Goal: Task Accomplishment & Management: Complete application form

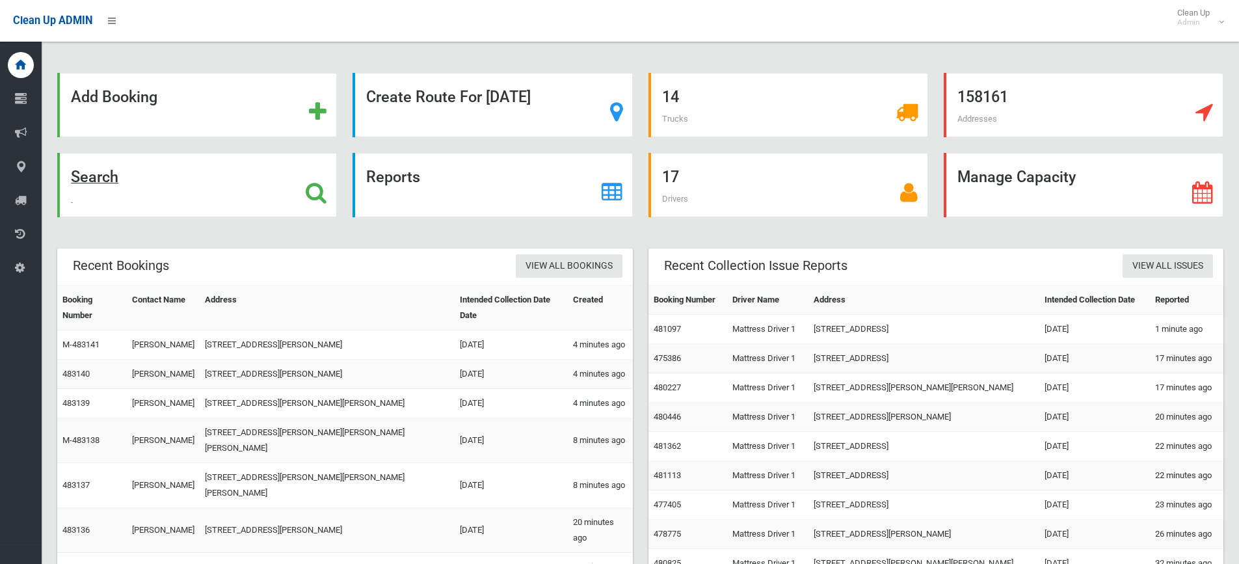
click at [319, 180] on h1 at bounding box center [316, 191] width 21 height 24
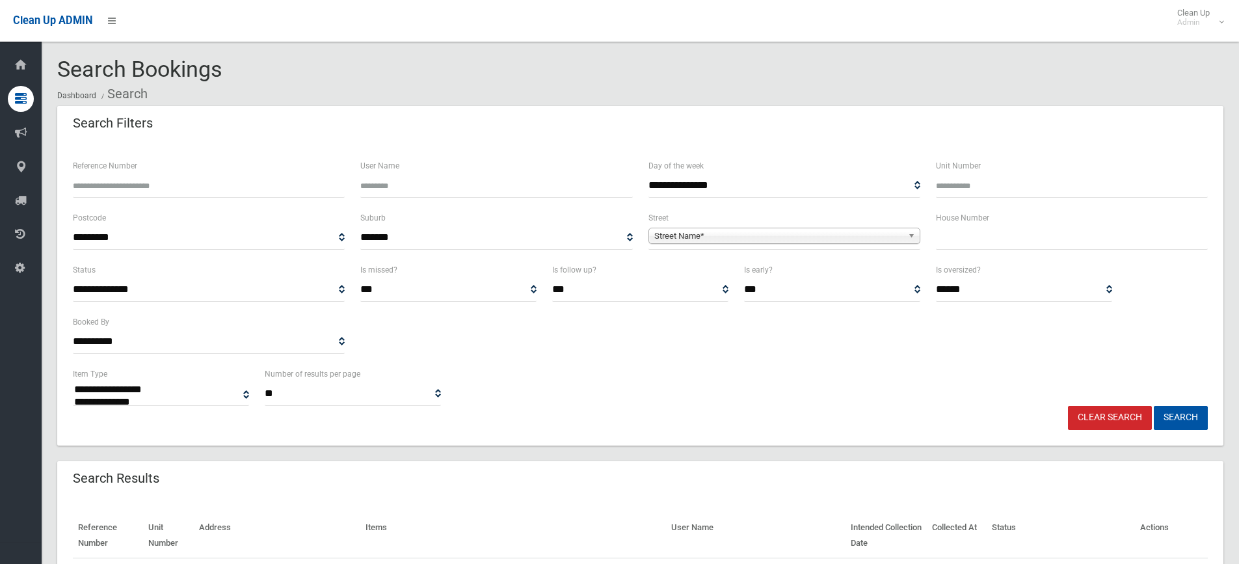
select select
click at [991, 239] on input "text" at bounding box center [1072, 238] width 272 height 24
type input "**"
click at [902, 233] on span "Street Name*" at bounding box center [778, 236] width 248 height 16
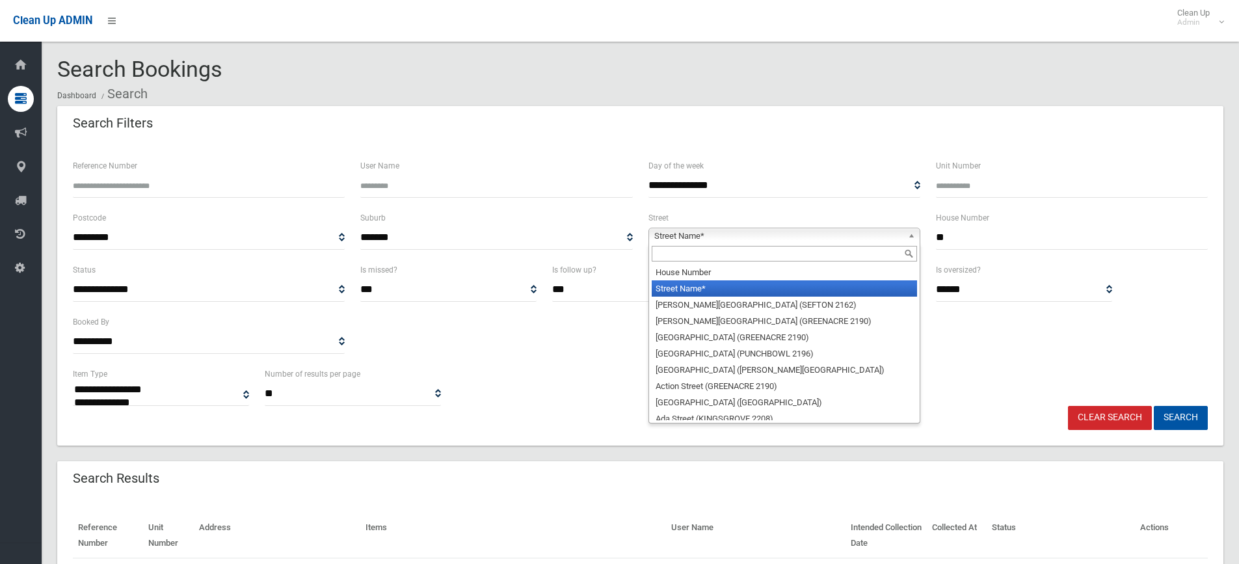
click at [841, 245] on div at bounding box center [784, 253] width 270 height 21
click at [841, 252] on input "text" at bounding box center [783, 254] width 265 height 16
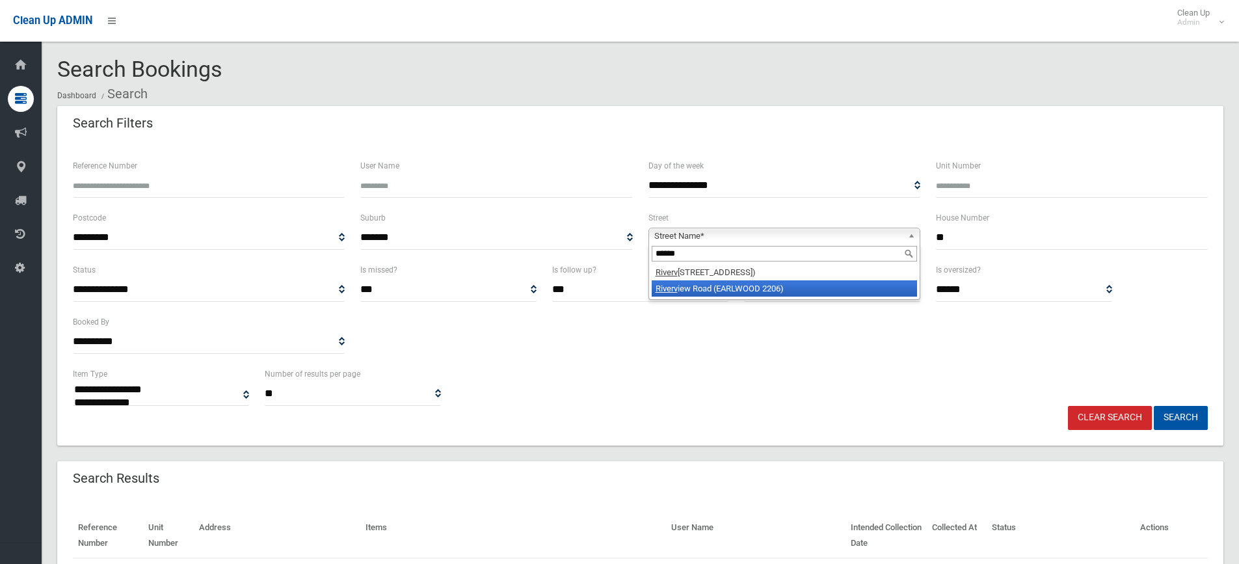
type input "******"
click at [828, 287] on li "Riverv iew Road (EARLWOOD 2206)" at bounding box center [783, 288] width 265 height 16
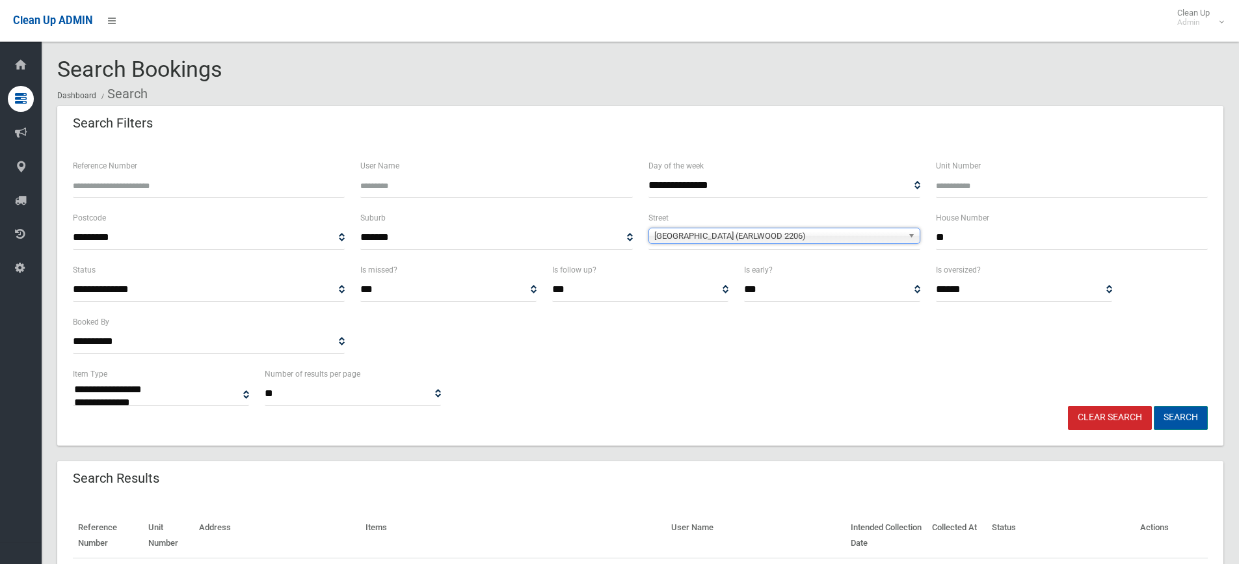
click at [1185, 422] on button "Search" at bounding box center [1180, 418] width 54 height 24
select select
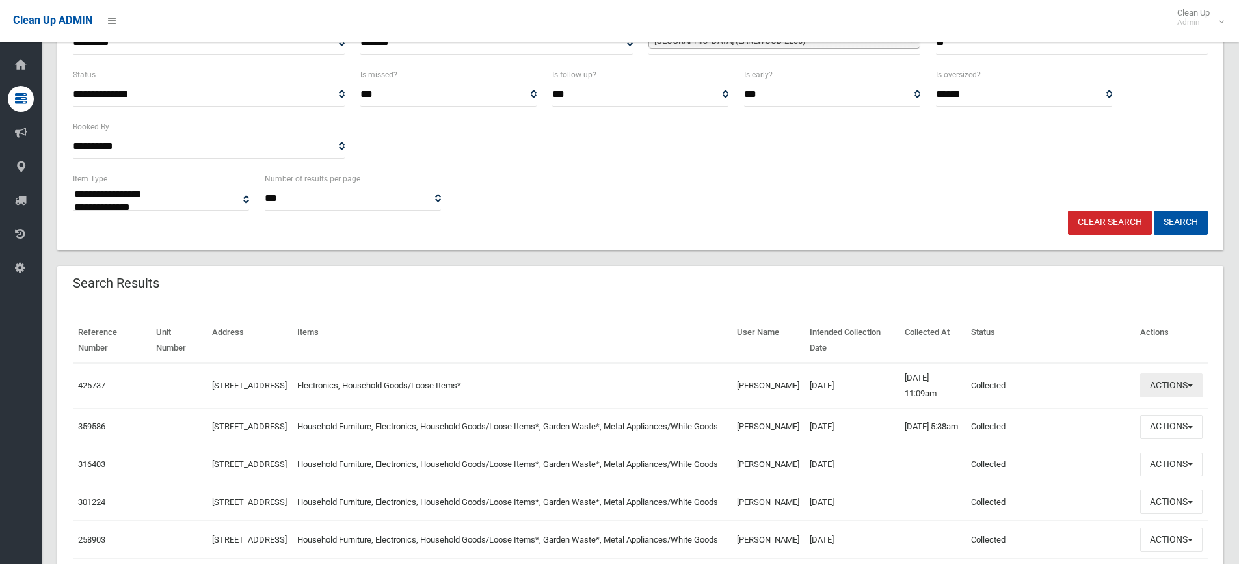
click at [1192, 381] on button "Actions" at bounding box center [1171, 385] width 62 height 24
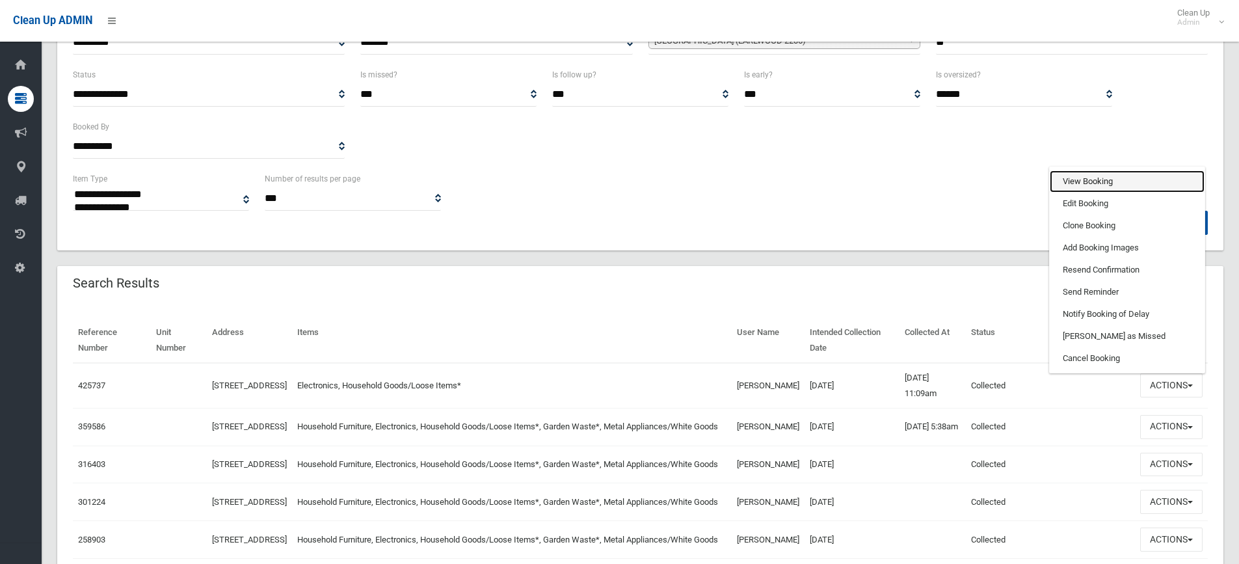
click at [1108, 184] on link "View Booking" at bounding box center [1126, 181] width 155 height 22
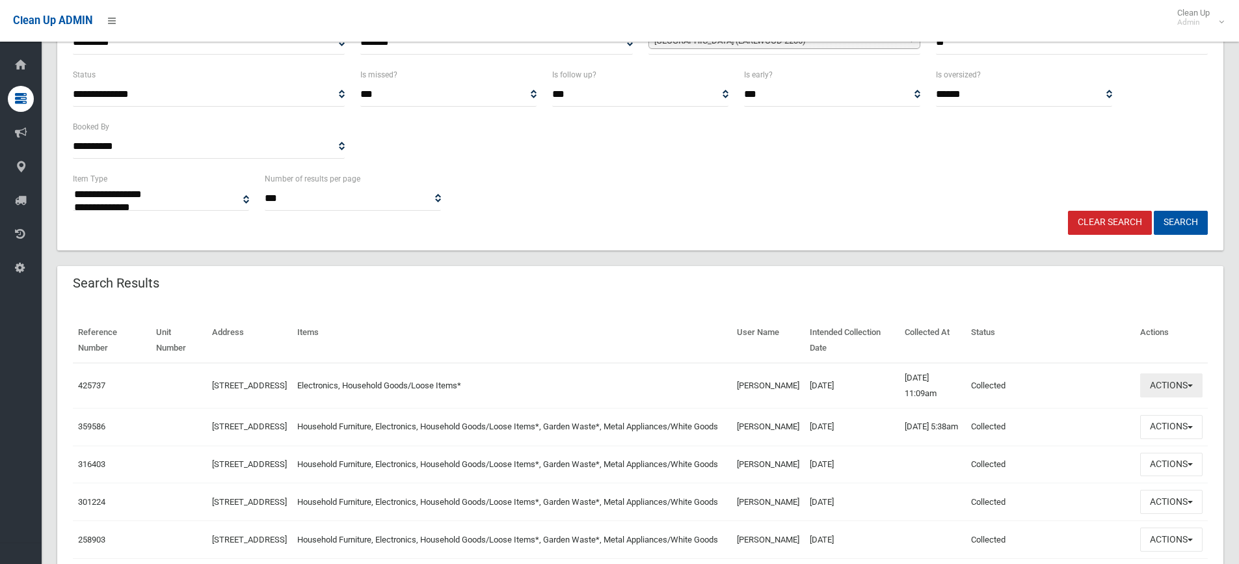
click at [1191, 382] on button "Actions" at bounding box center [1171, 385] width 62 height 24
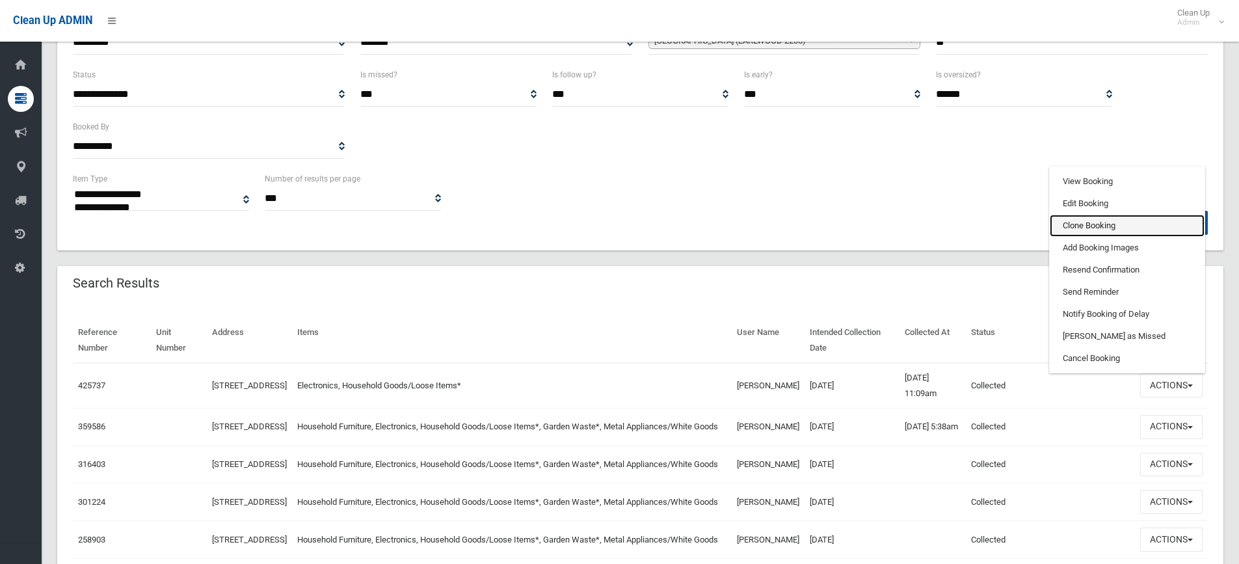
click at [1117, 224] on link "Clone Booking" at bounding box center [1126, 226] width 155 height 22
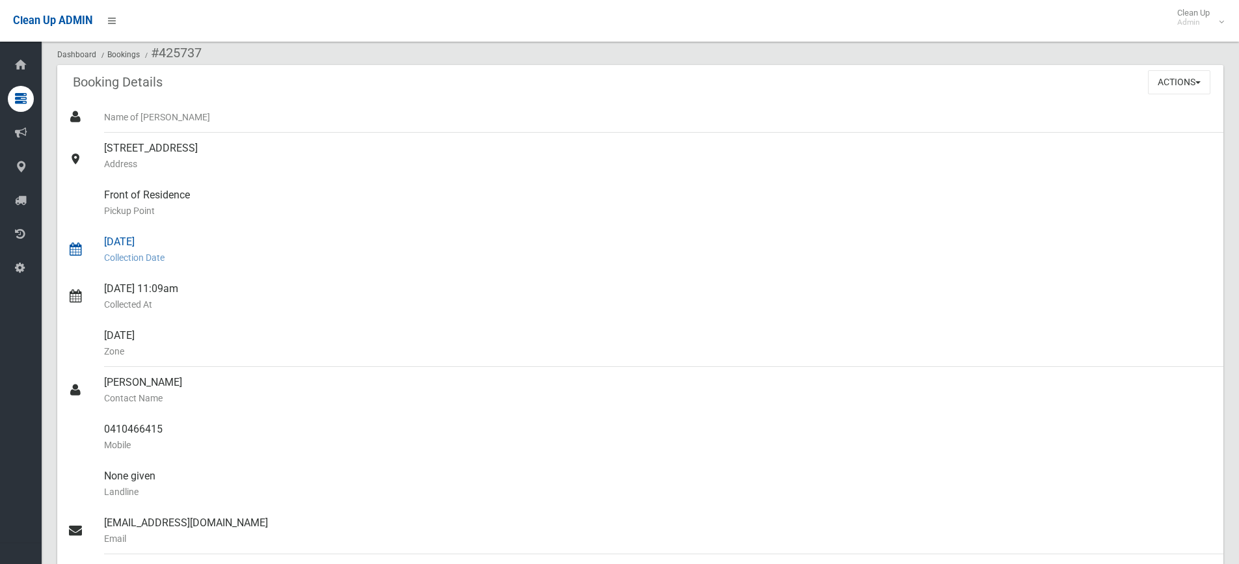
scroll to position [65, 0]
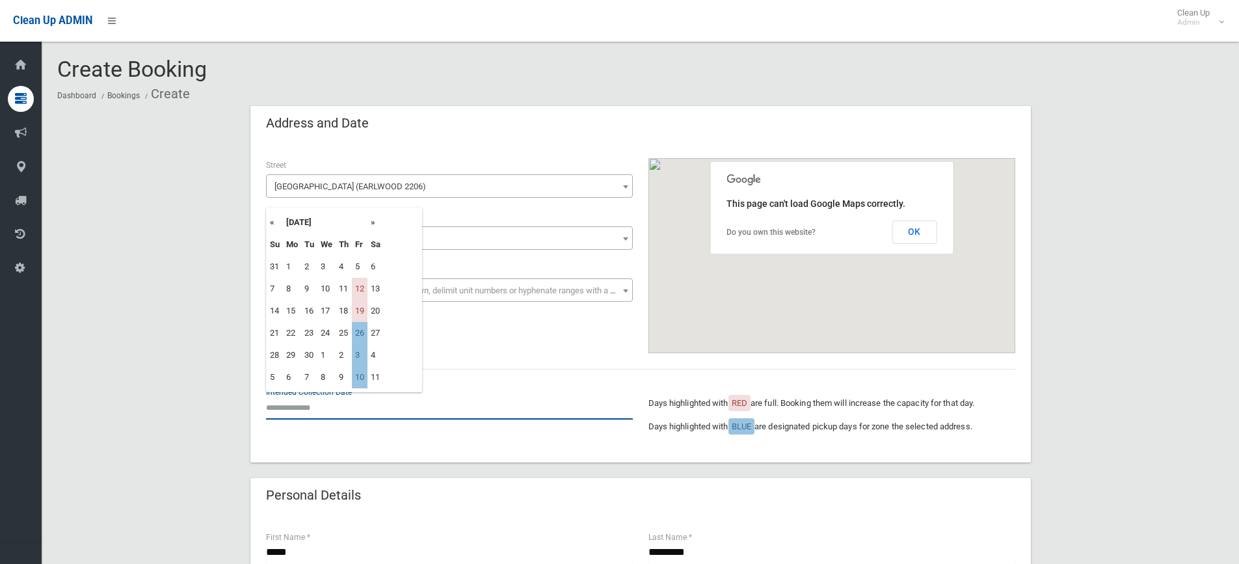
click at [309, 406] on input "text" at bounding box center [449, 407] width 367 height 24
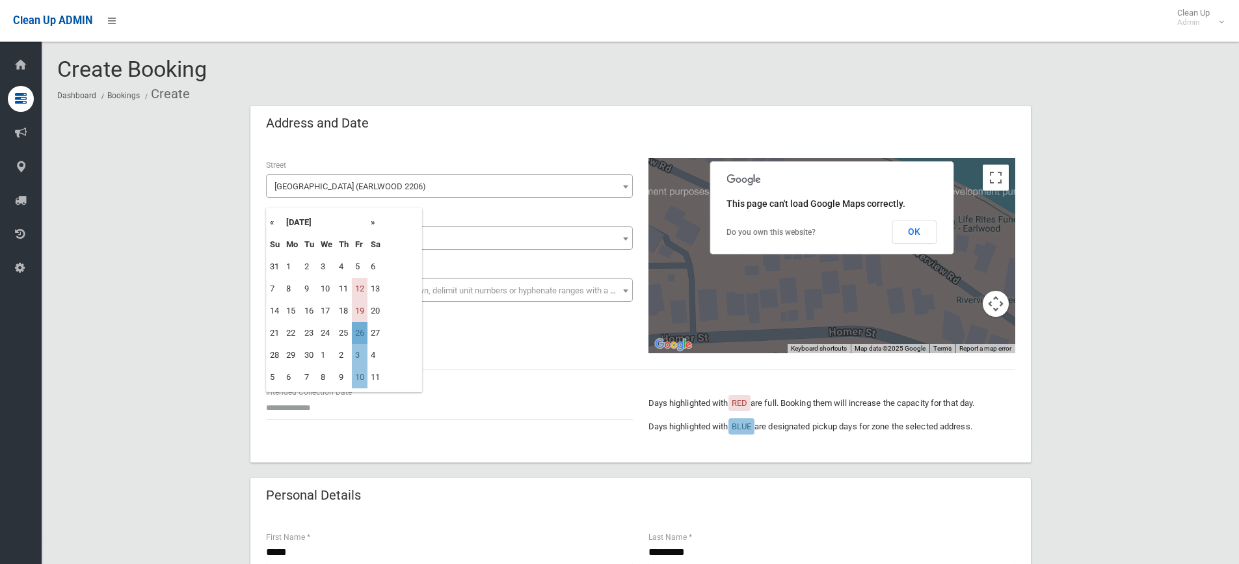
click at [359, 332] on td "26" at bounding box center [360, 333] width 16 height 22
type input "**********"
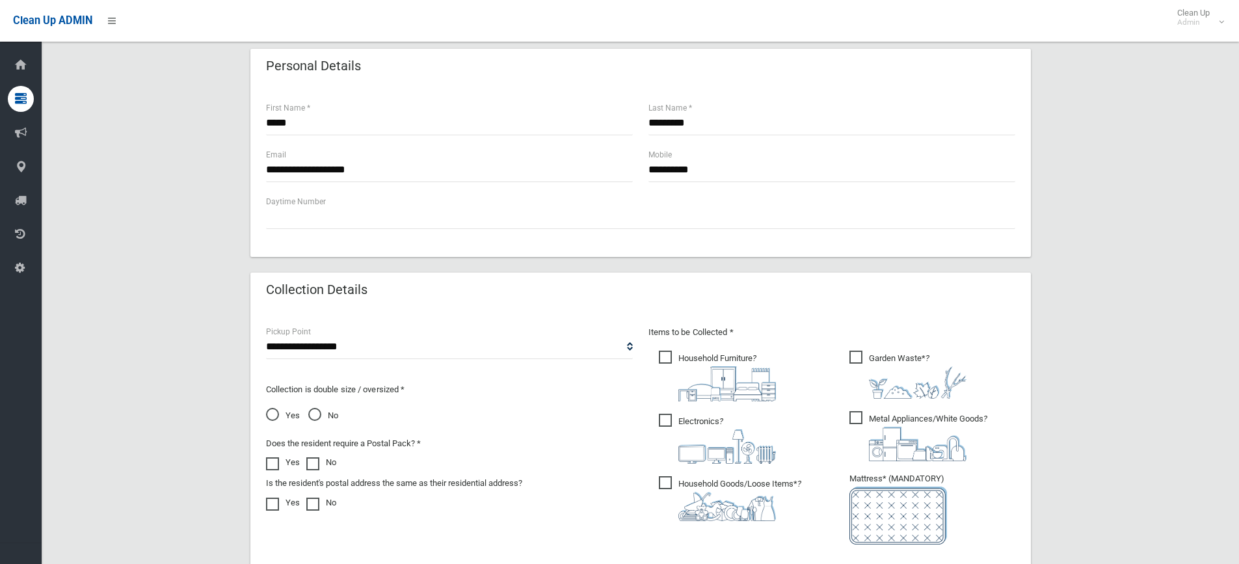
scroll to position [455, 0]
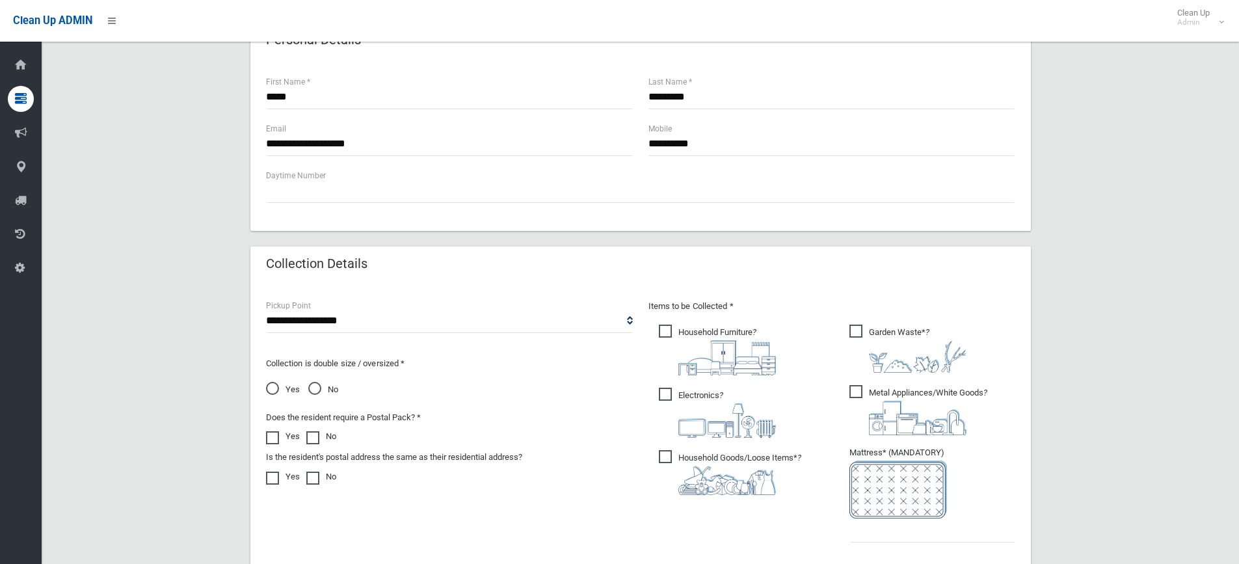
click at [672, 329] on span "Household Furniture ?" at bounding box center [717, 349] width 117 height 51
click at [855, 329] on span "Garden Waste* ?" at bounding box center [907, 348] width 117 height 48
click at [856, 389] on span "Metal Appliances/White Goods ?" at bounding box center [918, 410] width 138 height 50
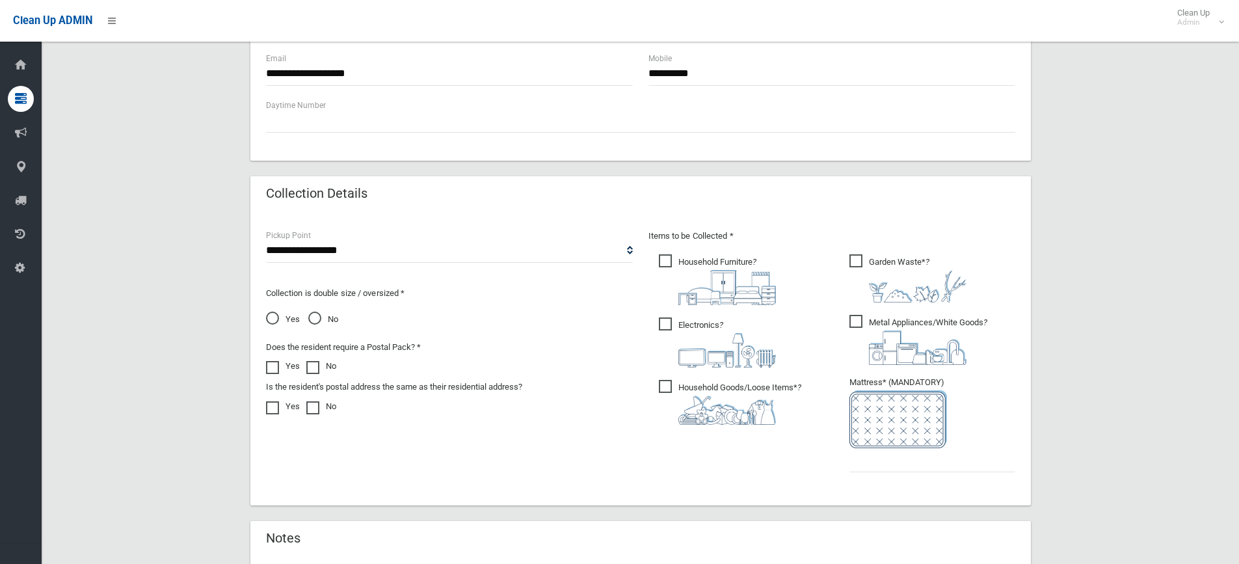
scroll to position [650, 0]
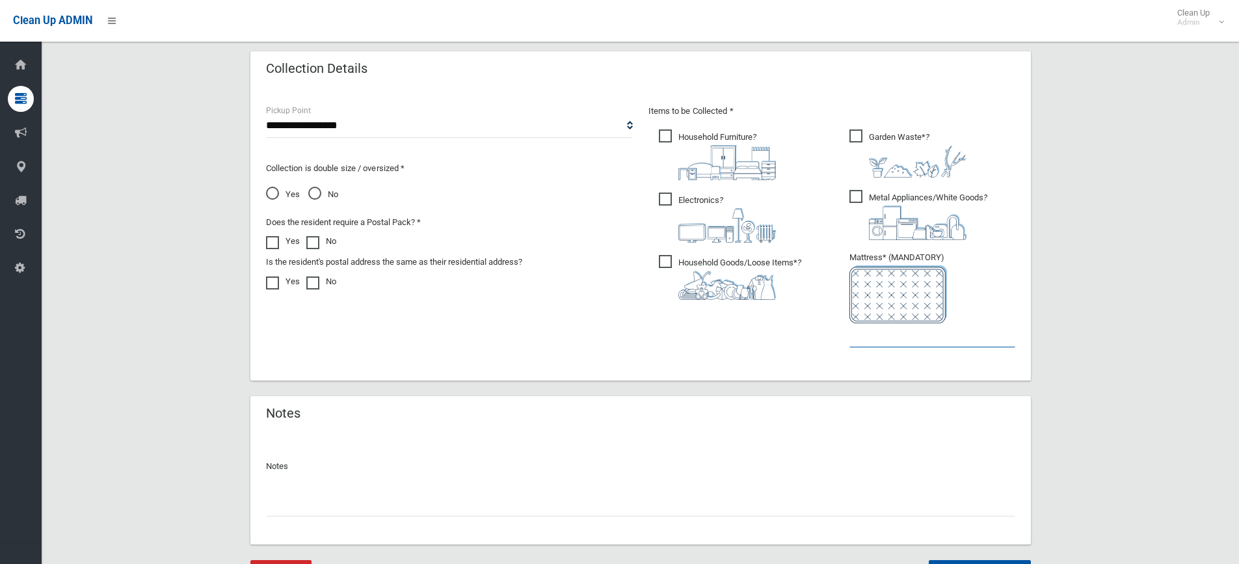
click at [874, 336] on input "text" at bounding box center [932, 335] width 166 height 24
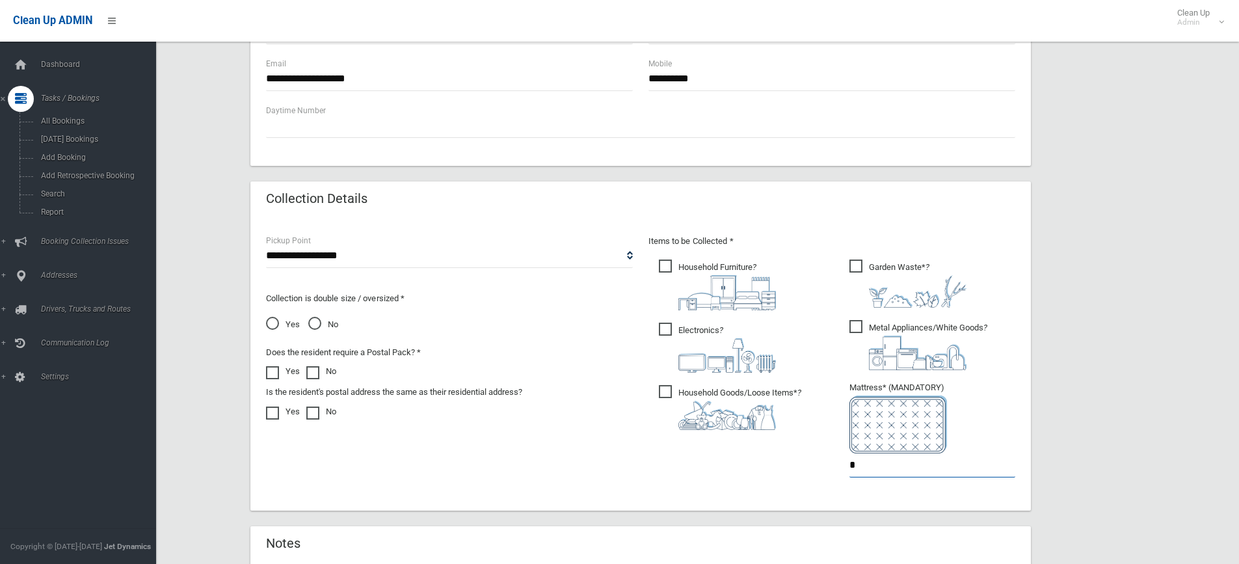
type input "*"
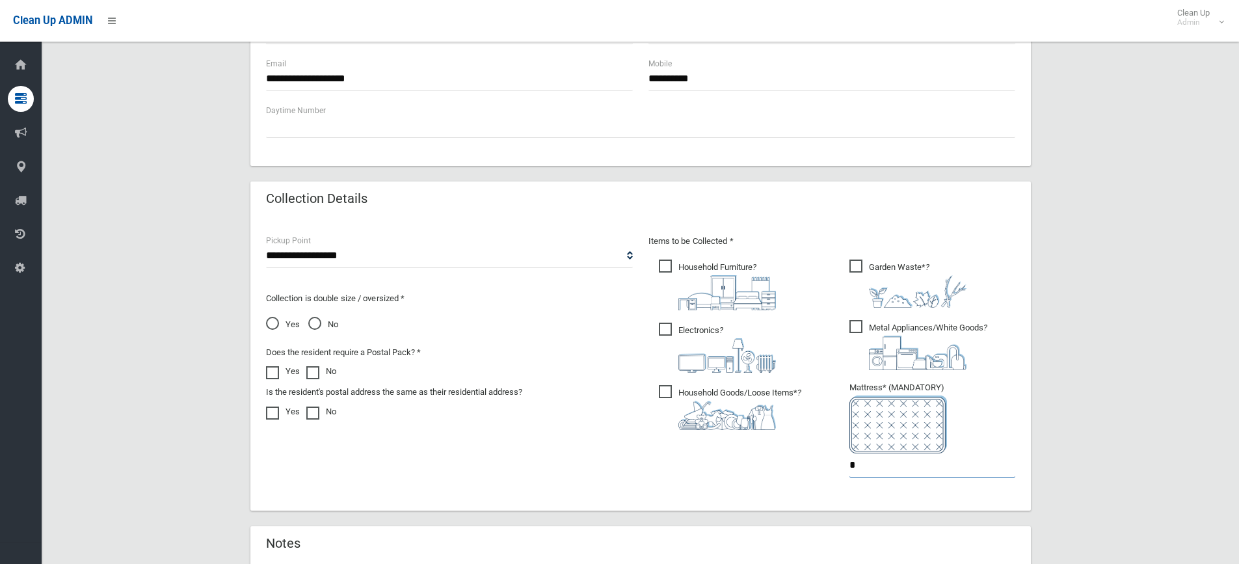
scroll to position [716, 0]
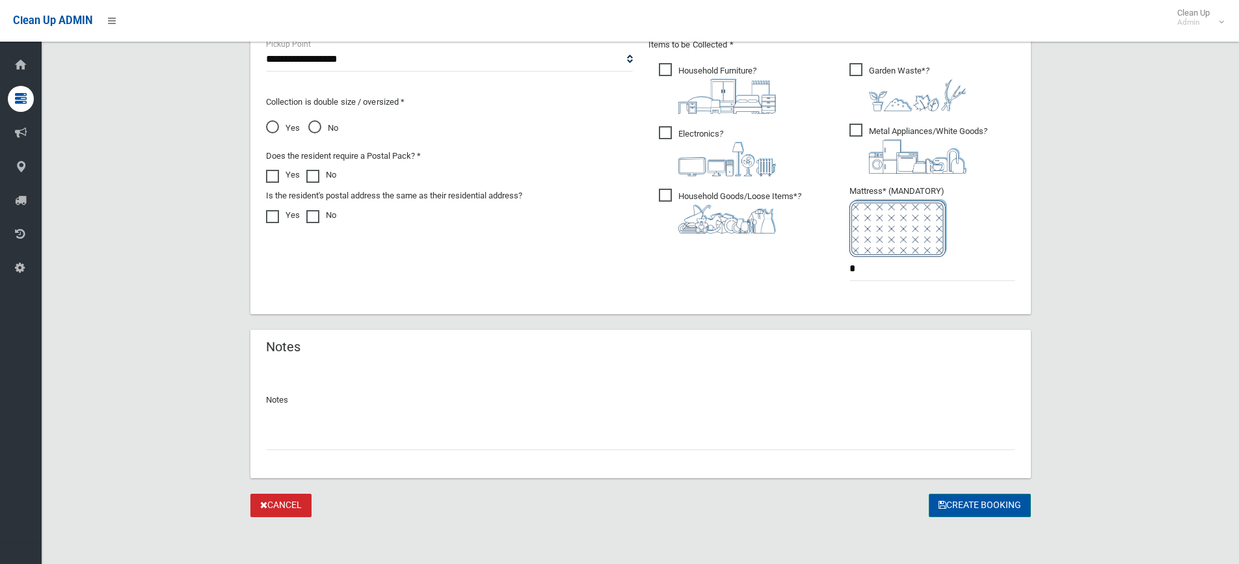
click at [969, 505] on button "Create Booking" at bounding box center [979, 505] width 102 height 24
